Goal: Task Accomplishment & Management: Complete application form

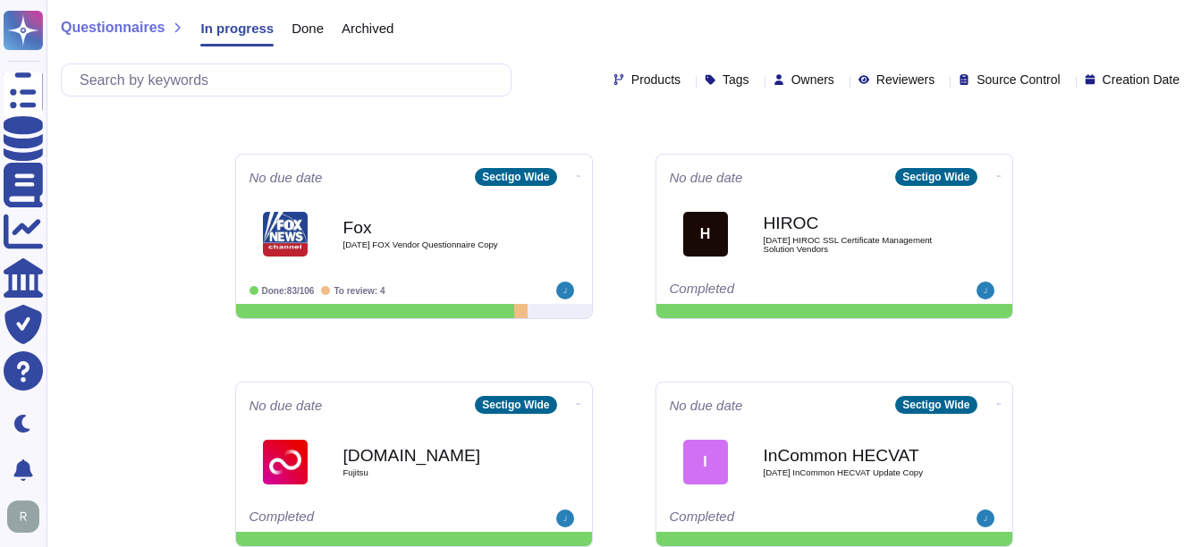
scroll to position [936, 0]
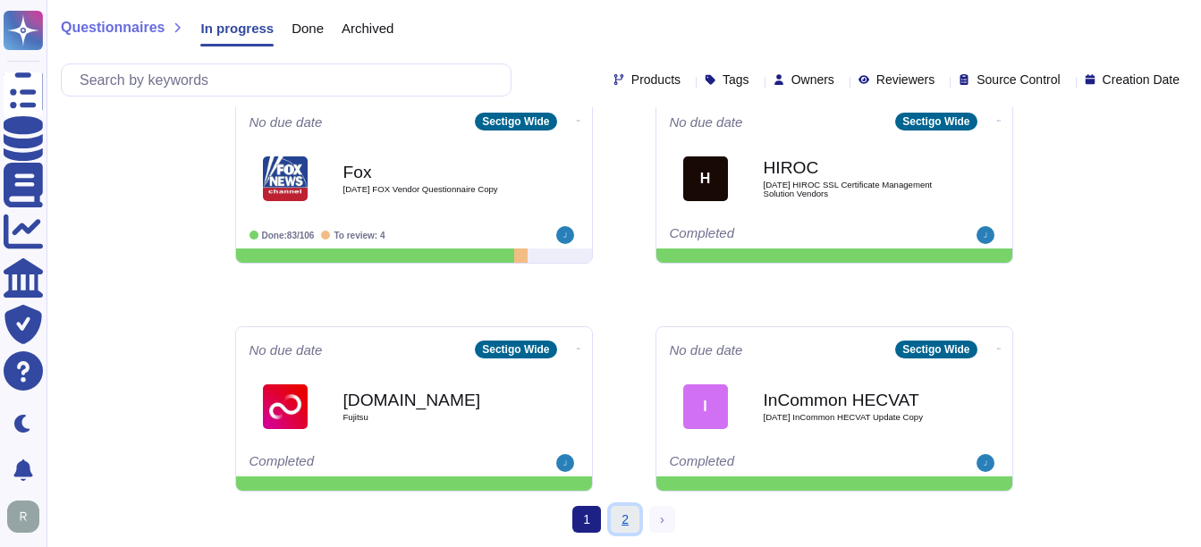
click at [615, 521] on link "2" at bounding box center [625, 519] width 29 height 27
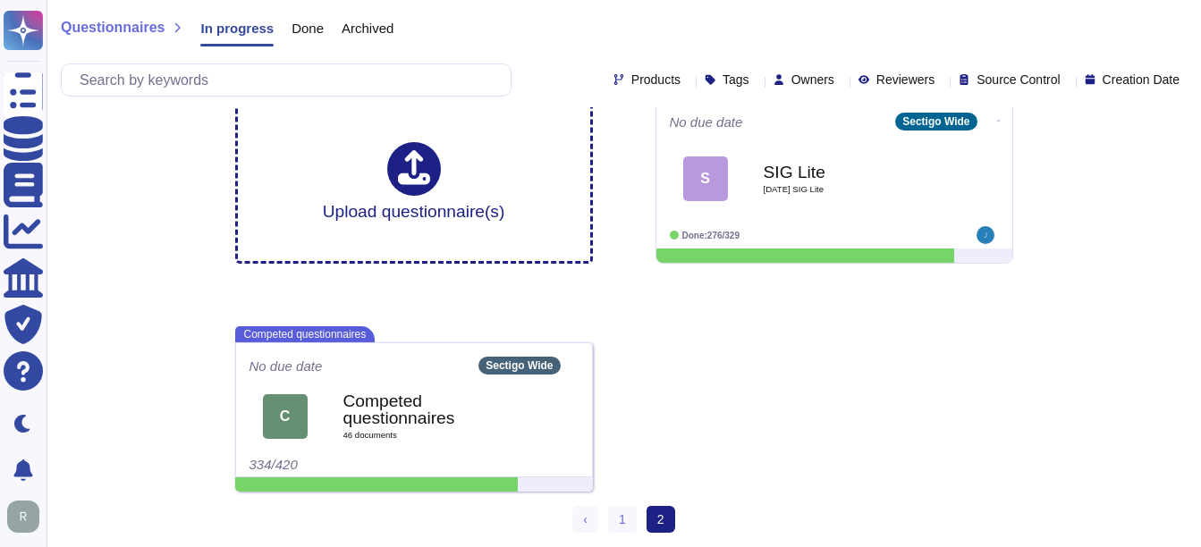
scroll to position [23, 0]
click at [623, 522] on link "1" at bounding box center [622, 519] width 29 height 27
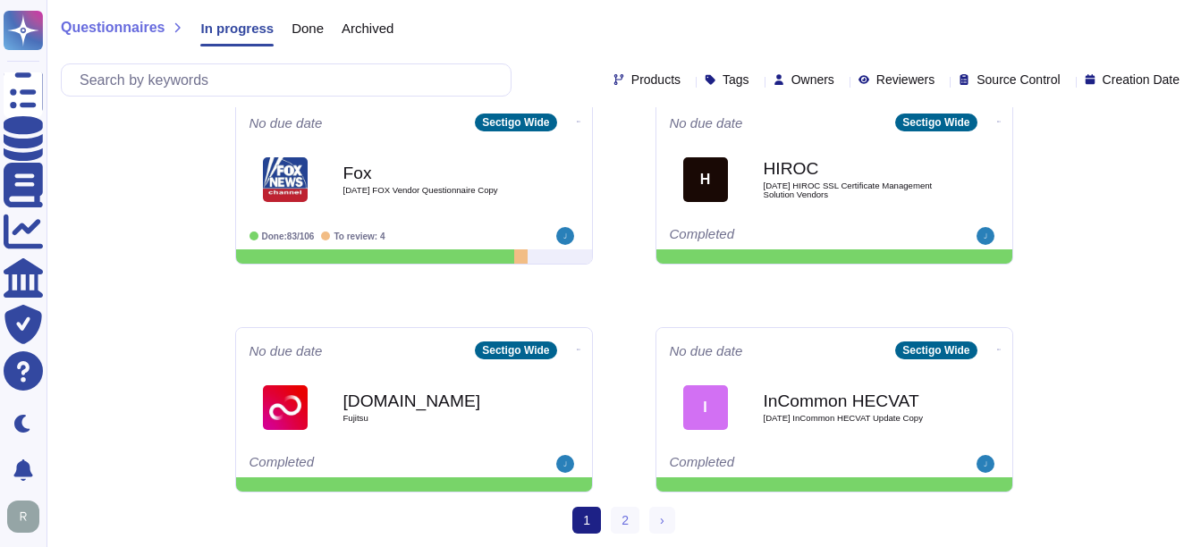
scroll to position [936, 0]
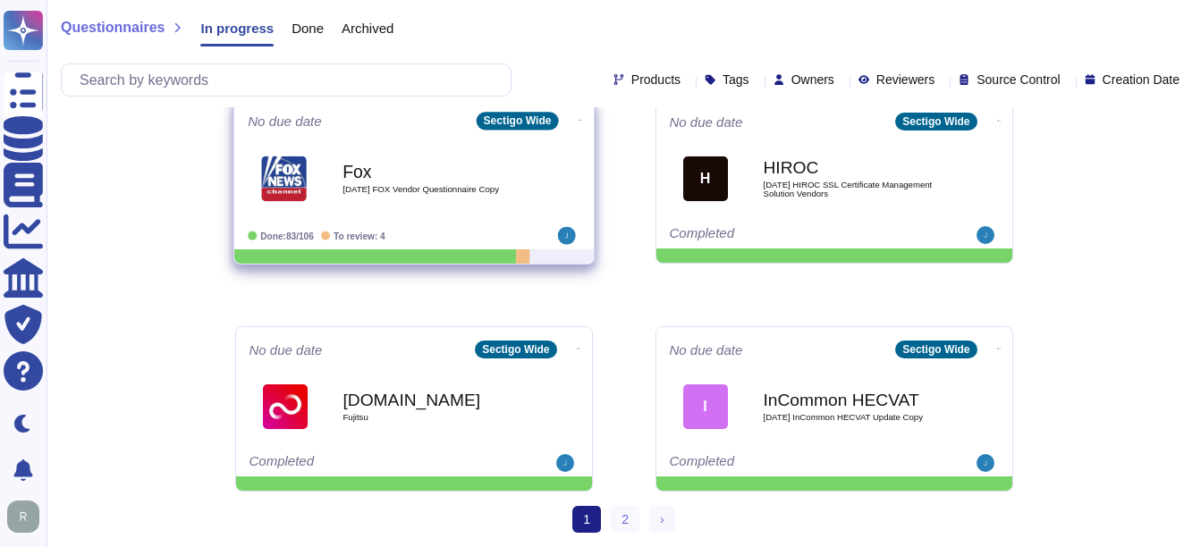
click at [389, 176] on b "Fox" at bounding box center [433, 171] width 181 height 17
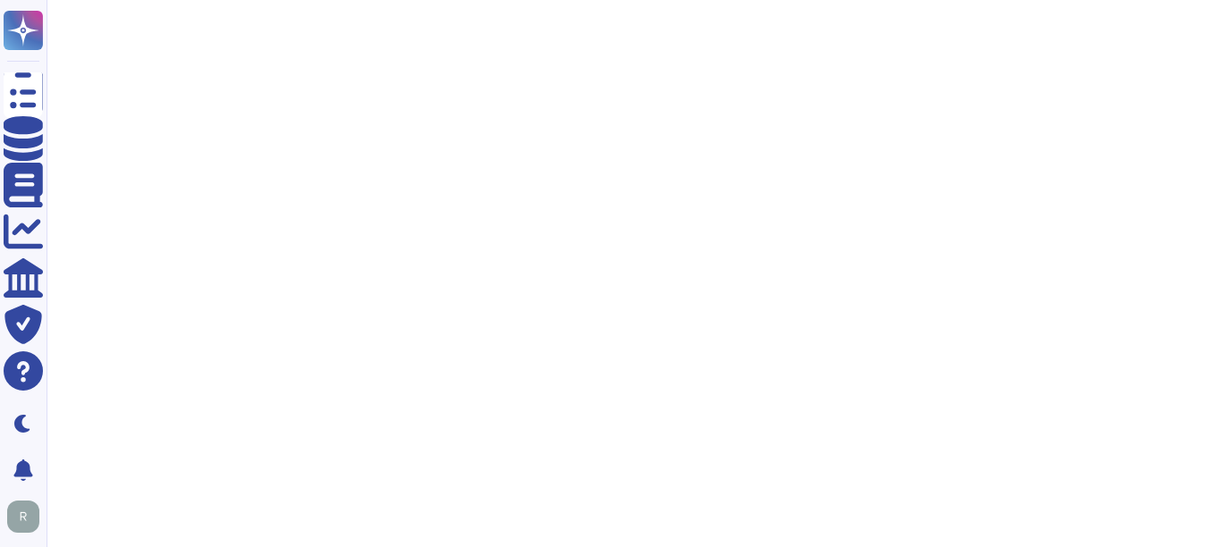
click at [993, 107] on html "Questionnaires Knowledge Base Documents Analytics CAIQ / SIG Trust Center Help …" at bounding box center [607, 53] width 1215 height 107
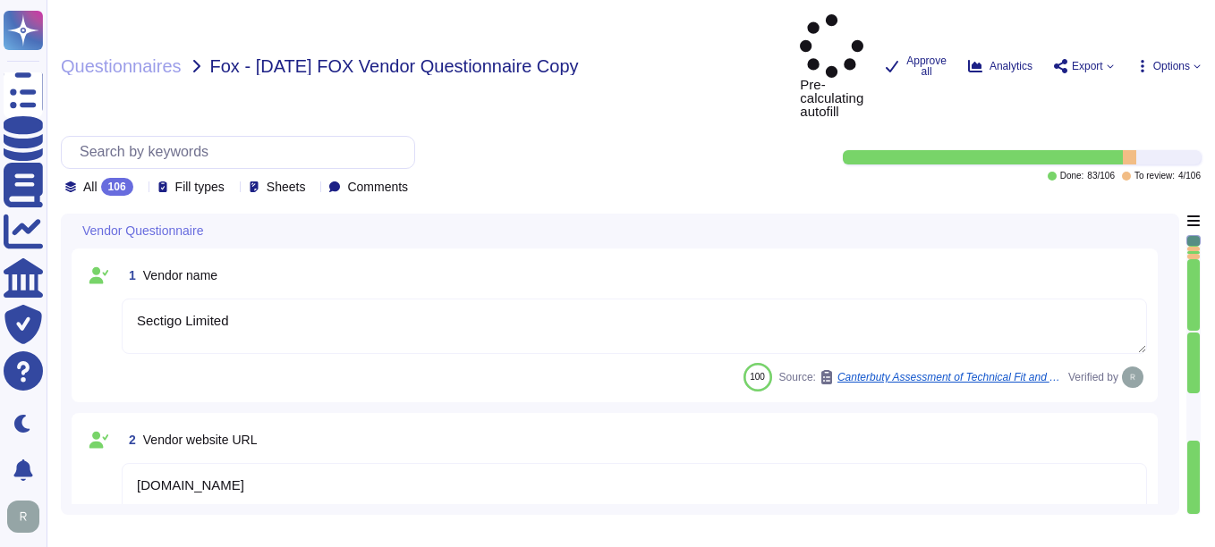
type textarea "Sectigo Limited"
type textarea "[DOMAIN_NAME]"
type textarea "[PERSON_NAME]"
type textarea "[PERSON_NAME][EMAIL_ADDRESS][PERSON_NAME][DOMAIN_NAME]"
type textarea "Account Receivable"
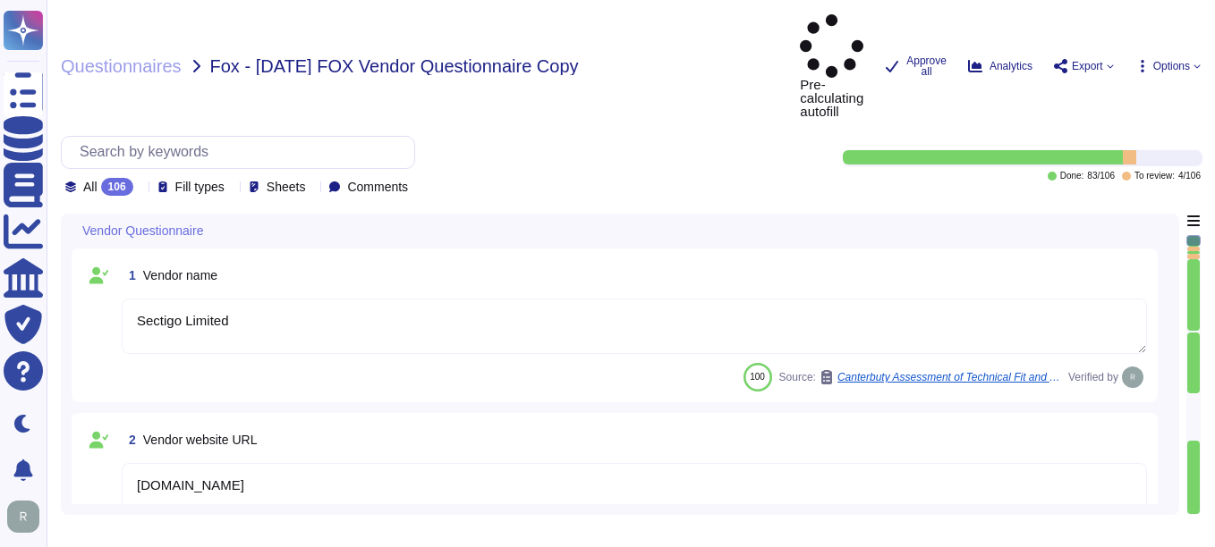
click at [140, 188] on icon at bounding box center [140, 188] width 0 height 0
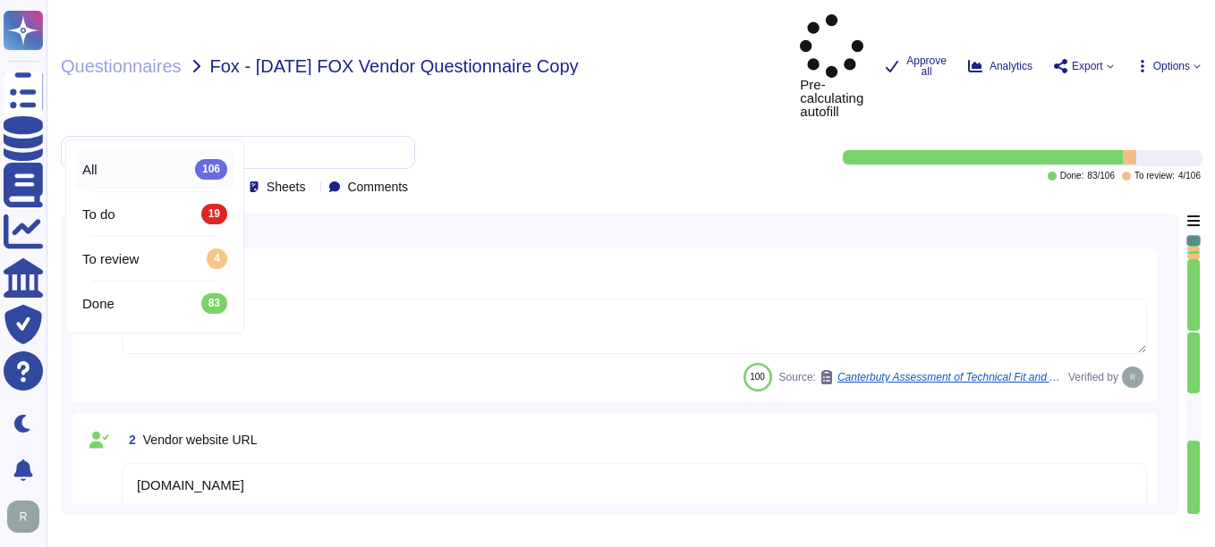
click at [147, 173] on div "All 106" at bounding box center [154, 169] width 145 height 20
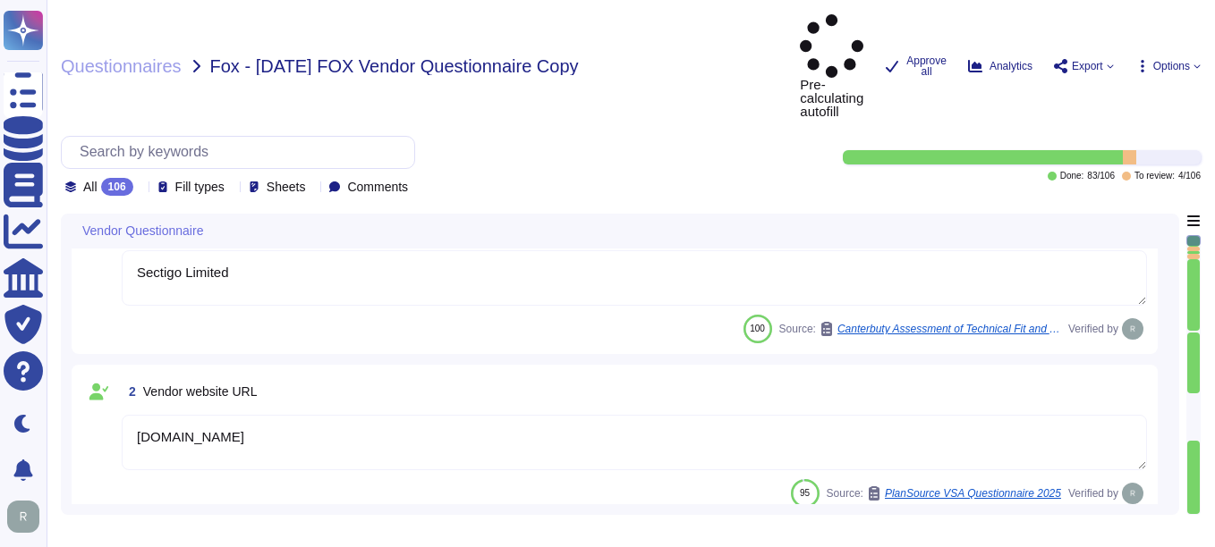
scroll to position [89, 0]
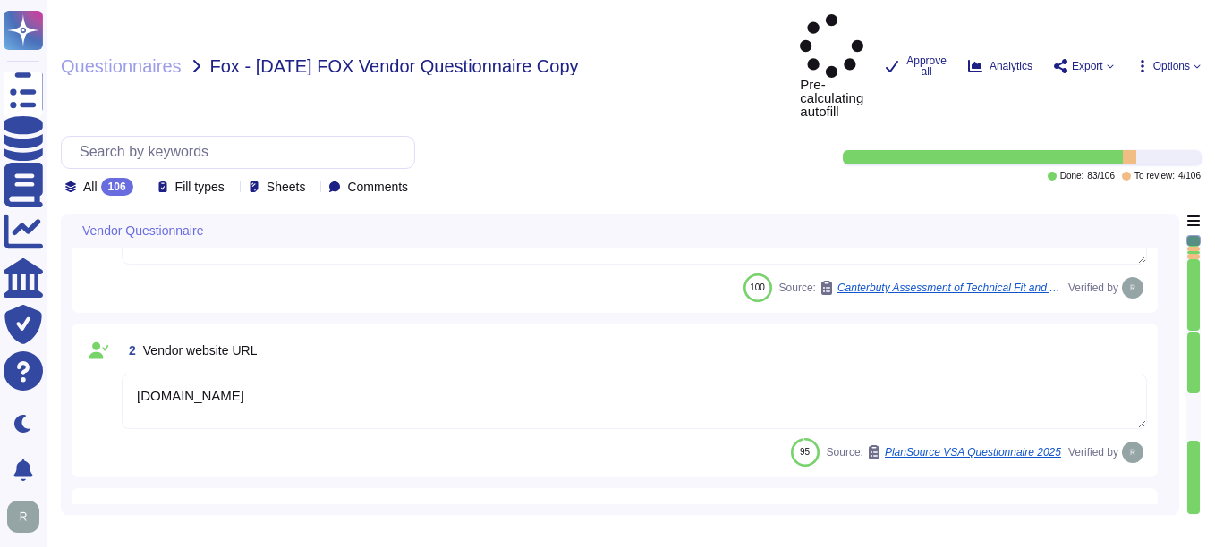
type textarea "[EMAIL_ADDRESS][DOMAIN_NAME]"
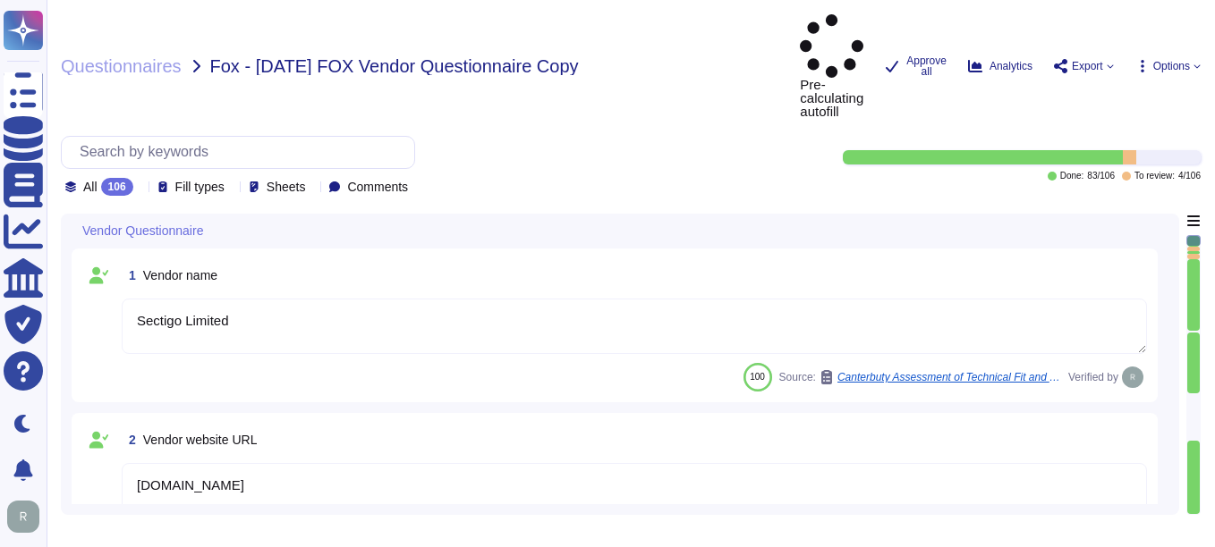
click at [282, 463] on textarea "[DOMAIN_NAME]" at bounding box center [634, 490] width 1025 height 55
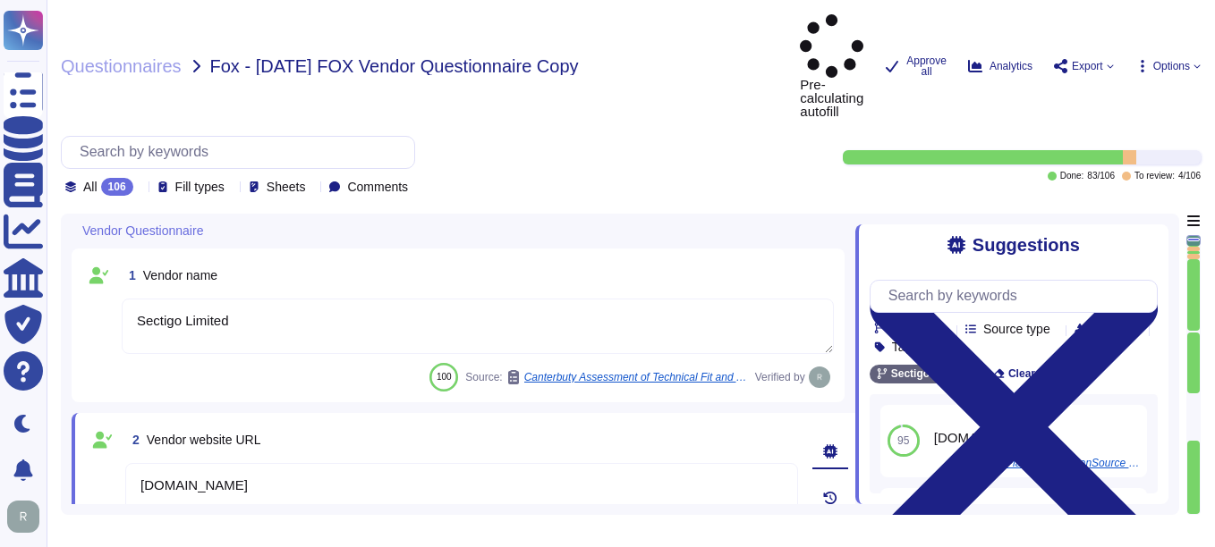
click at [323, 463] on textarea "[DOMAIN_NAME]" at bounding box center [461, 516] width 673 height 107
paste textarea "[URL][DOMAIN_NAME]"
click at [505, 424] on div "2 Vendor website URL" at bounding box center [461, 440] width 673 height 32
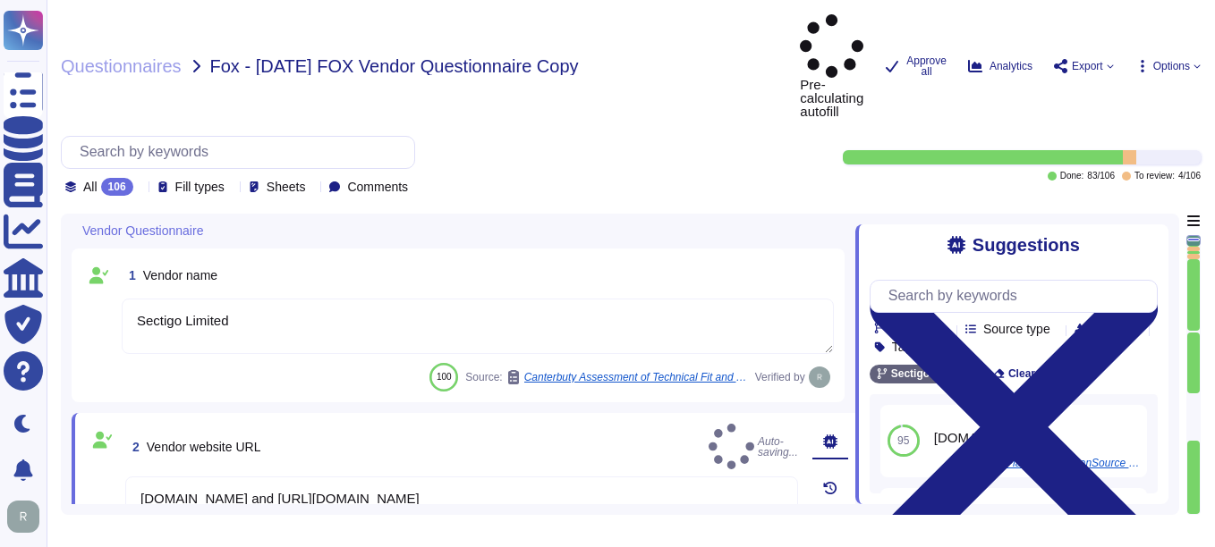
type textarea "[DOMAIN_NAME] and [URL][DOMAIN_NAME]"
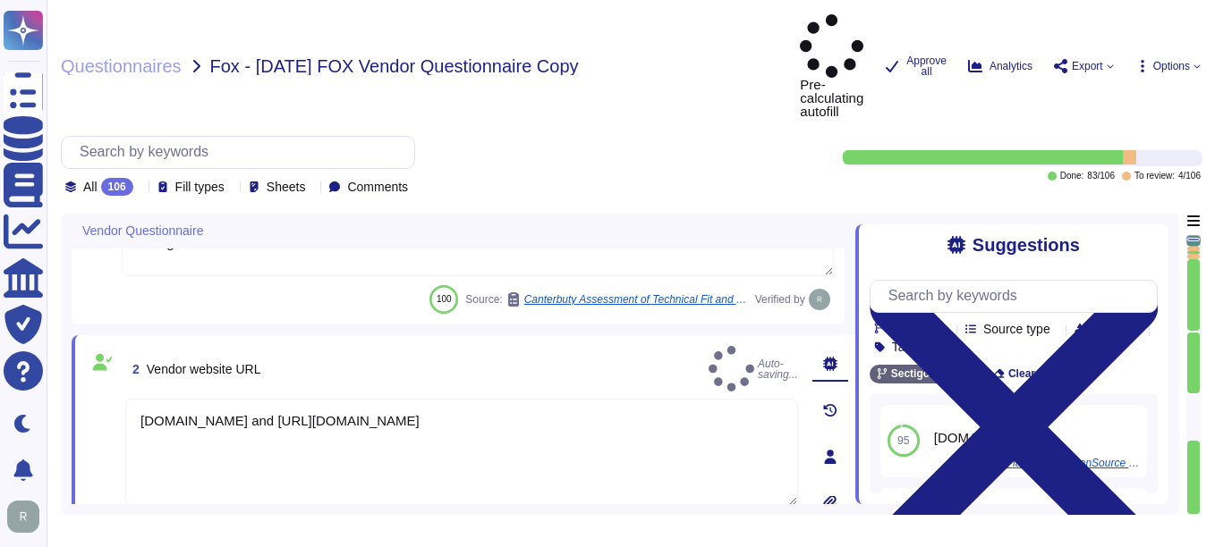
type textarea "Account Receivable"
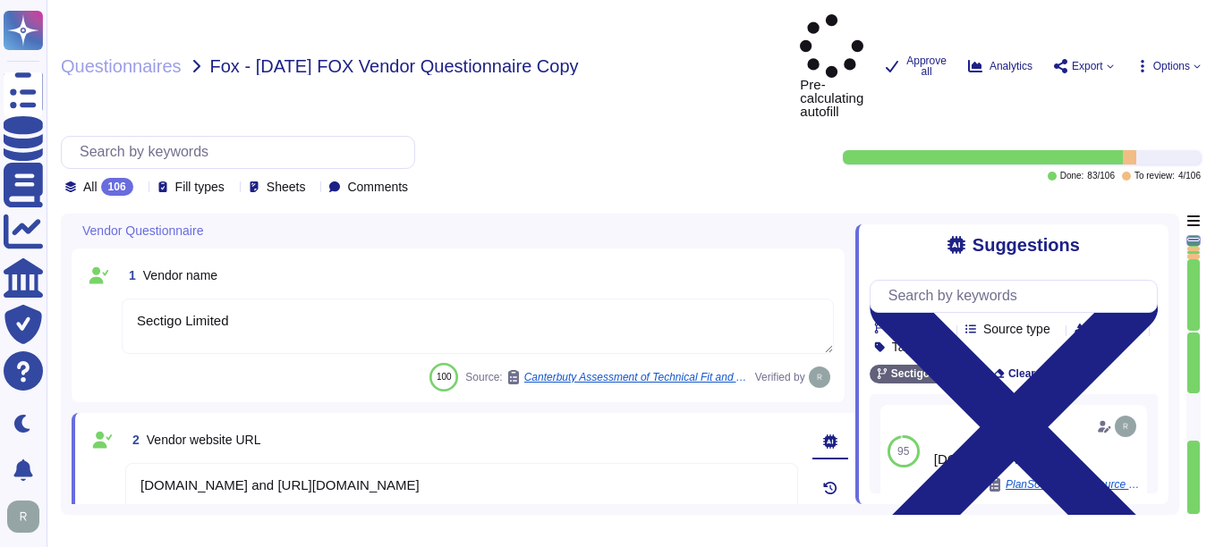
click at [140, 188] on icon at bounding box center [140, 188] width 0 height 0
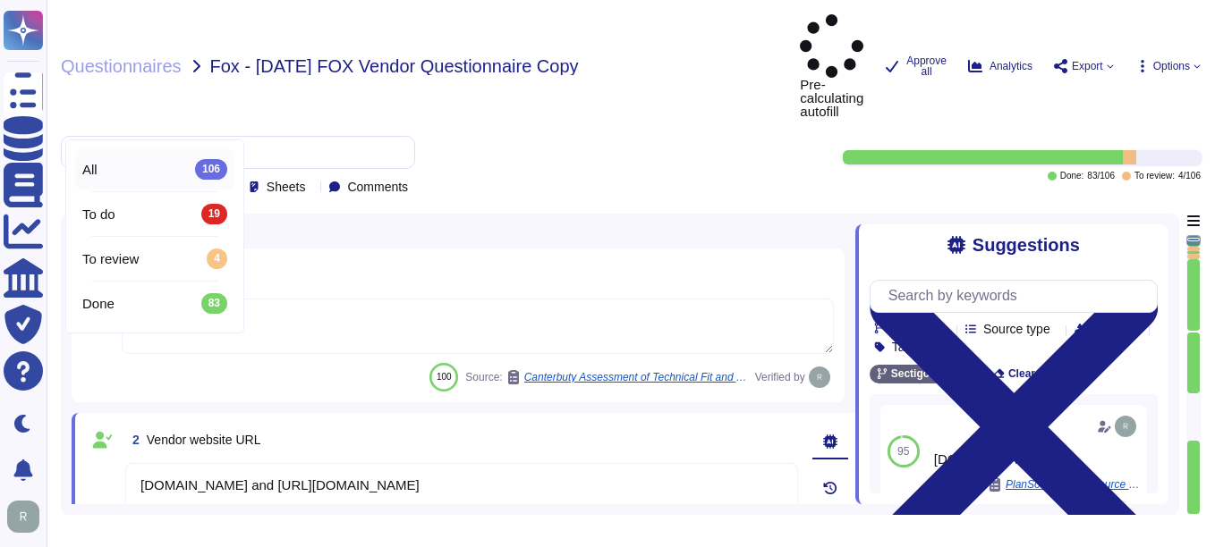
click at [146, 168] on div "All 106" at bounding box center [154, 169] width 145 height 20
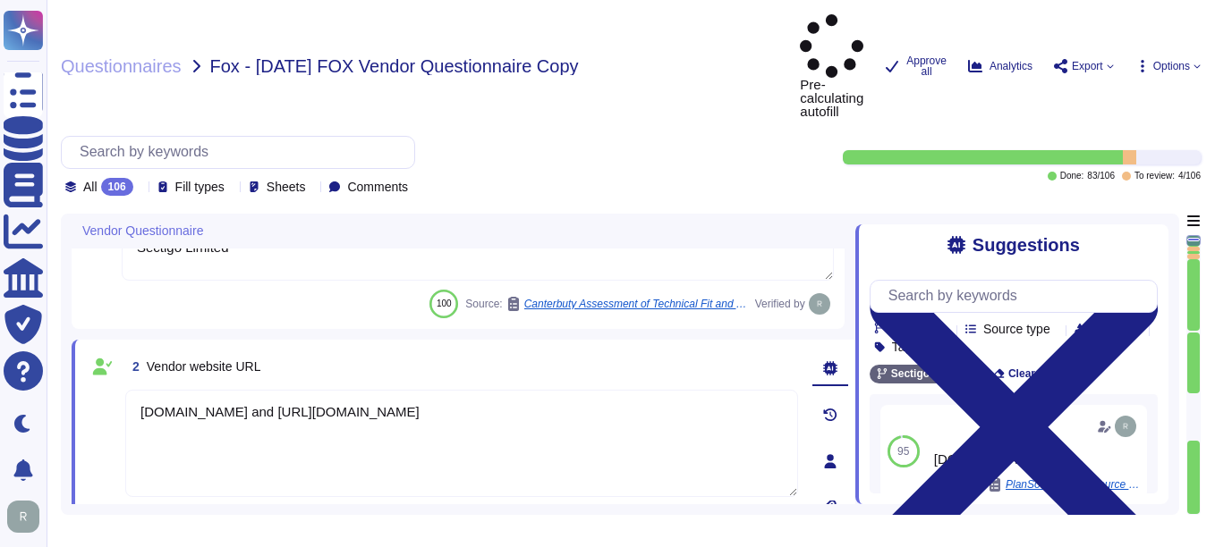
type textarea "Account Receivable"
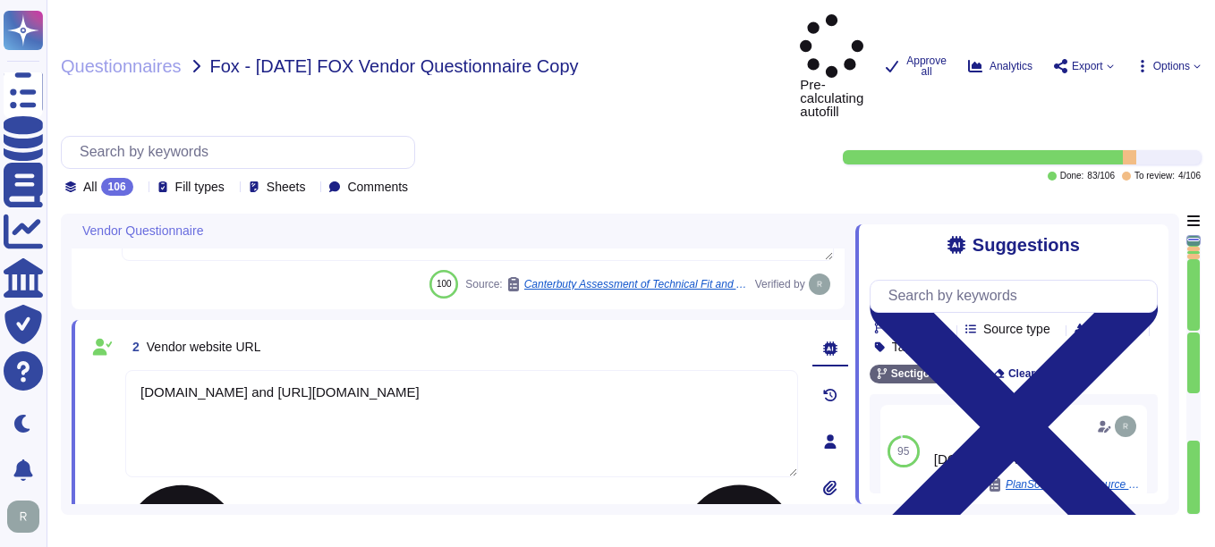
type textarea "Account Receivable"
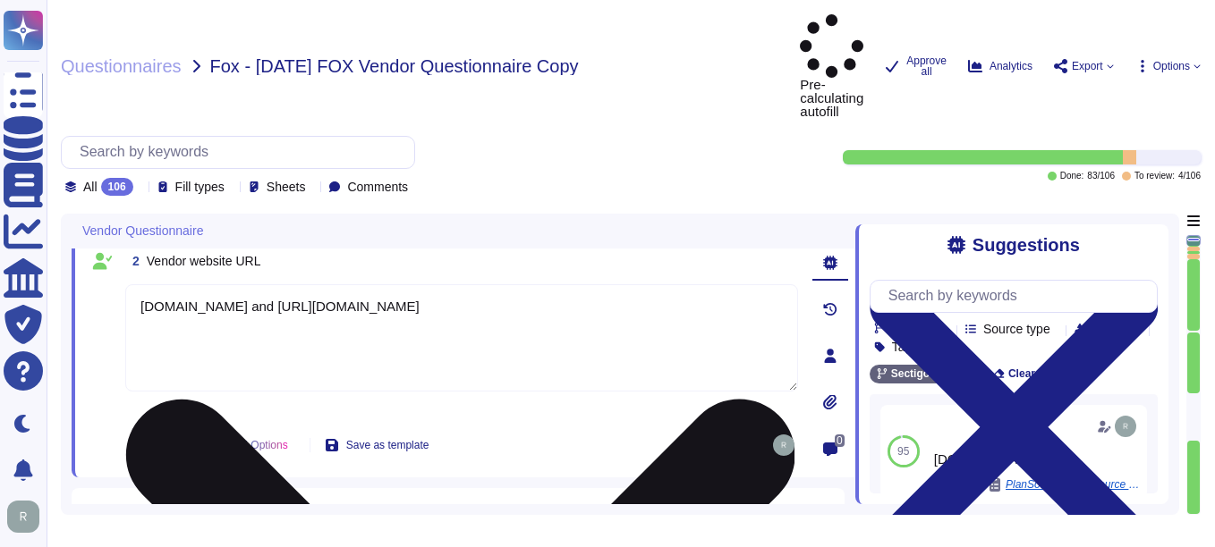
type textarea "[EMAIL_ADDRESS][DOMAIN_NAME]"
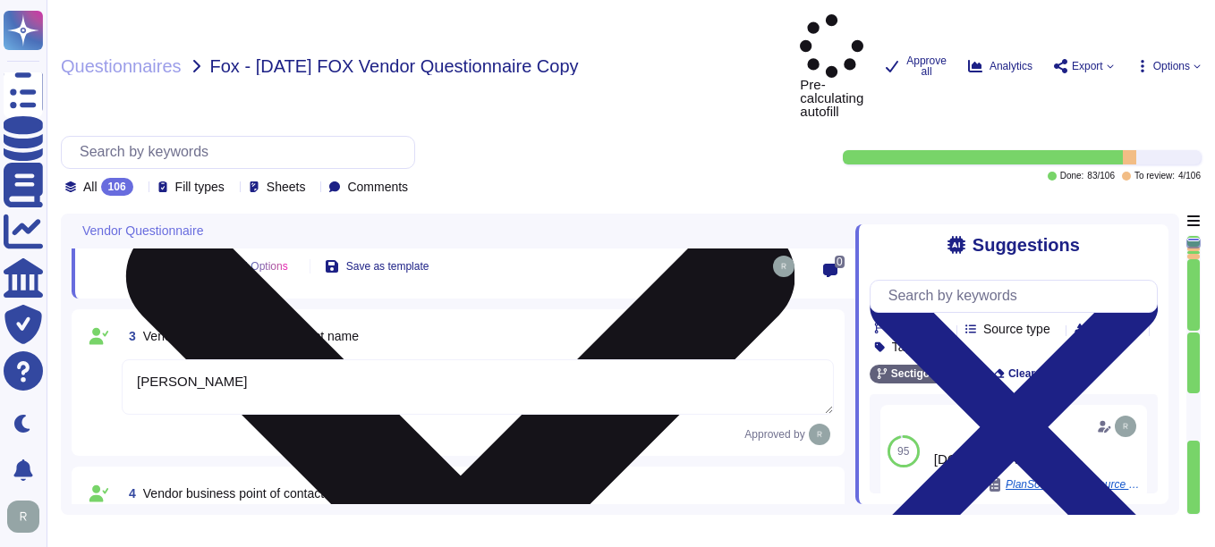
type textarea "The contact telephone number for Sectigo is [PHONE_NUMBER] ([GEOGRAPHIC_DATA]) …"
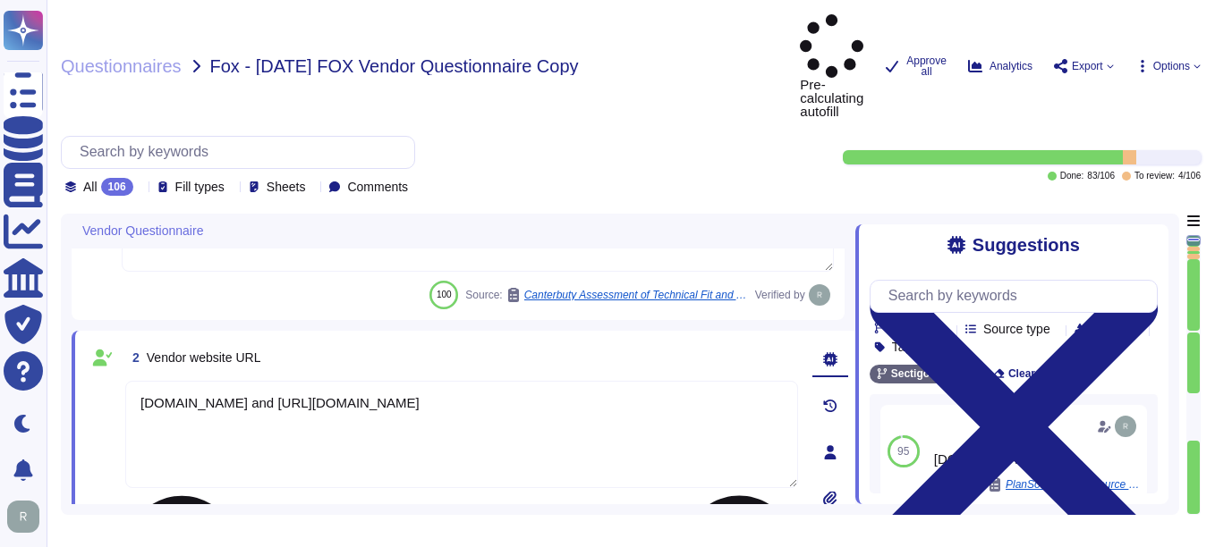
type textarea "Account Receivable"
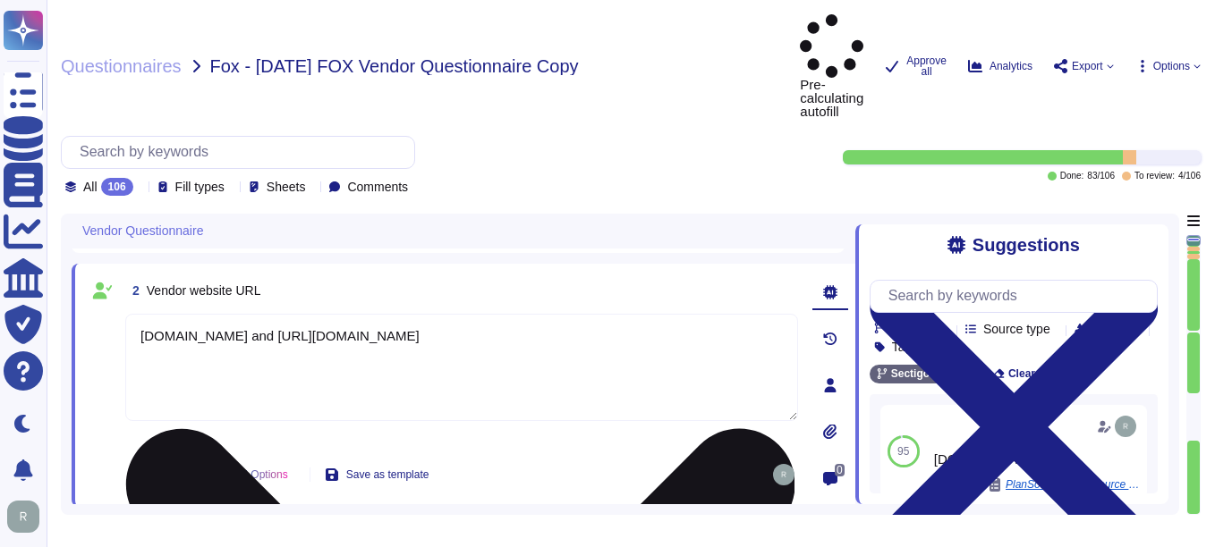
type textarea "[EMAIL_ADDRESS][DOMAIN_NAME]"
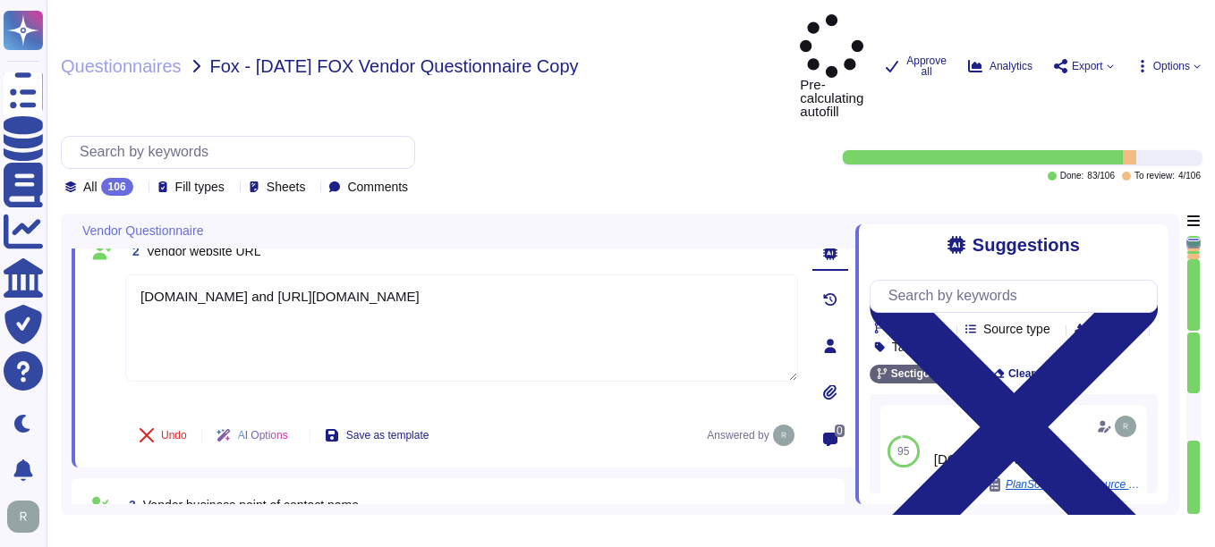
scroll to position [278, 0]
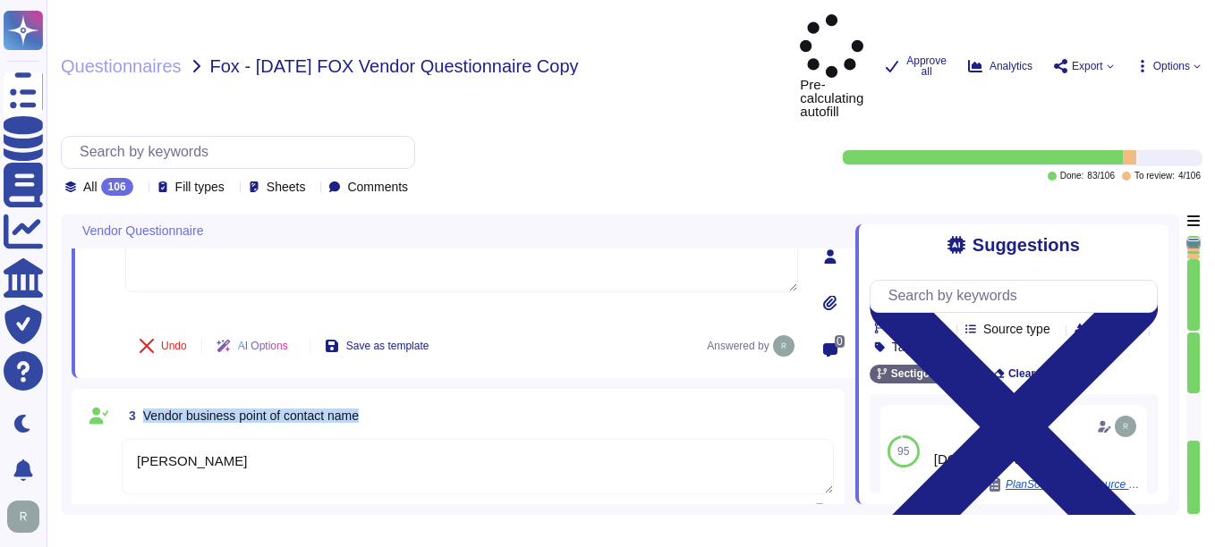
drag, startPoint x: 146, startPoint y: 349, endPoint x: 407, endPoint y: 348, distance: 261.2
click at [407, 400] on div "3 Vendor business point of contact name" at bounding box center [478, 416] width 712 height 32
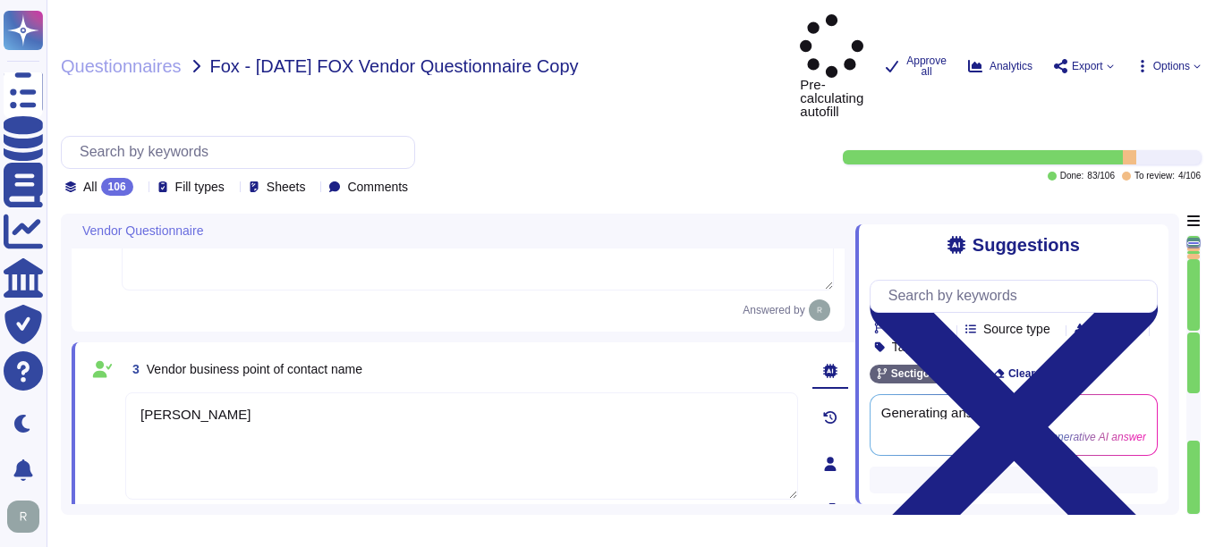
click at [595, 353] on div "3 Vendor business point of contact name" at bounding box center [461, 369] width 673 height 32
drag, startPoint x: 144, startPoint y: 307, endPoint x: 403, endPoint y: 318, distance: 259.6
click at [403, 353] on div "3 Vendor business point of contact name" at bounding box center [461, 369] width 673 height 32
